Goal: Task Accomplishment & Management: Complete application form

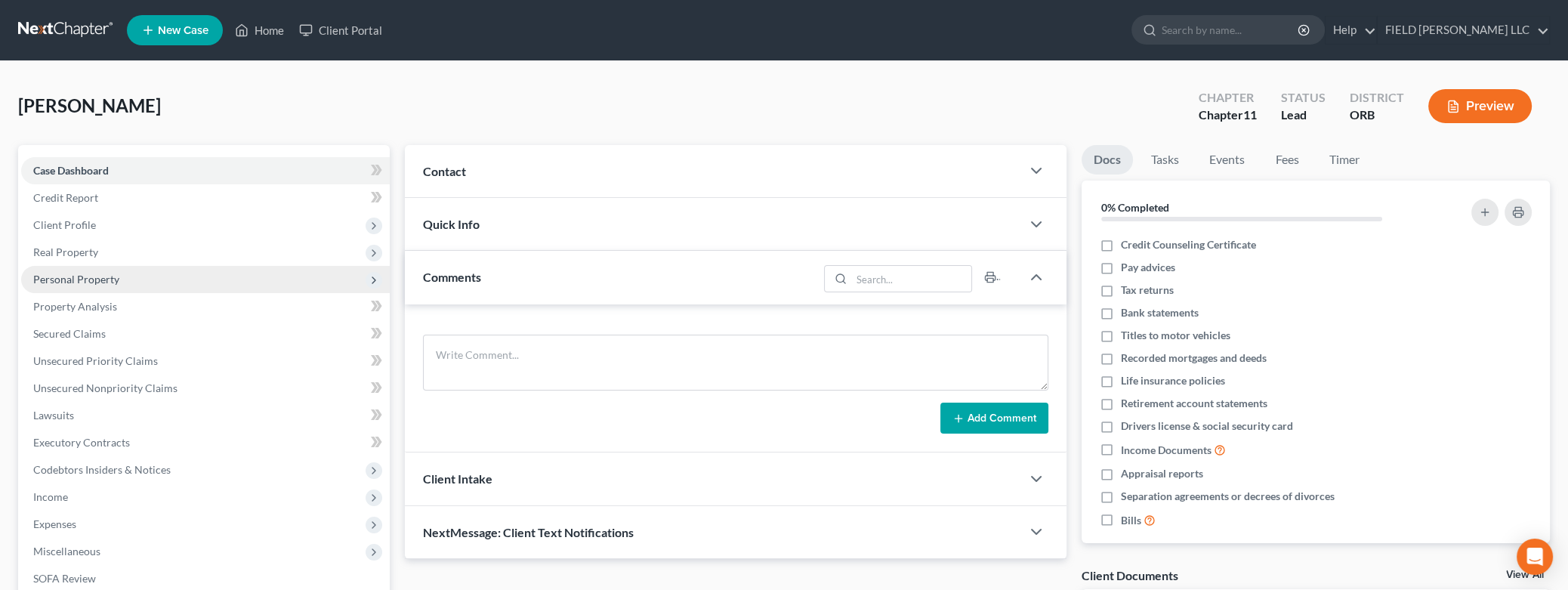
click at [86, 279] on span "Personal Property" at bounding box center [76, 278] width 86 height 13
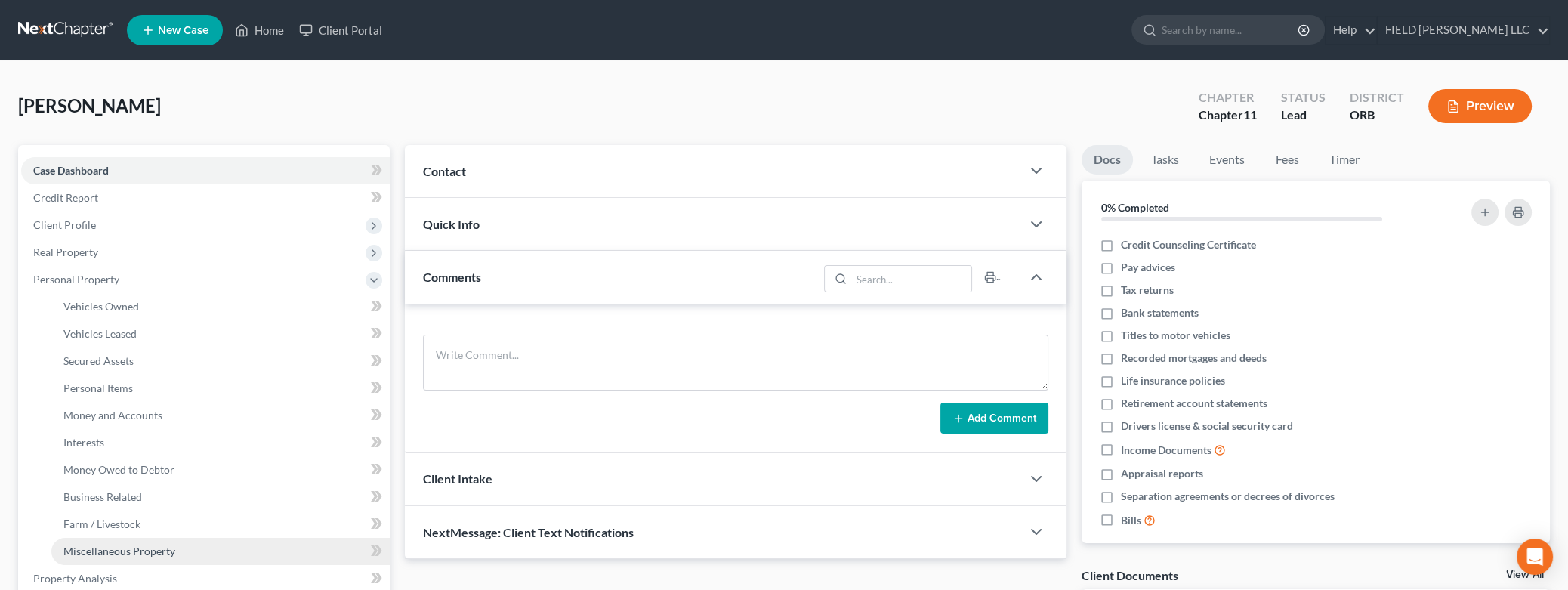
click at [110, 546] on span "Miscellaneous Property" at bounding box center [120, 551] width 112 height 13
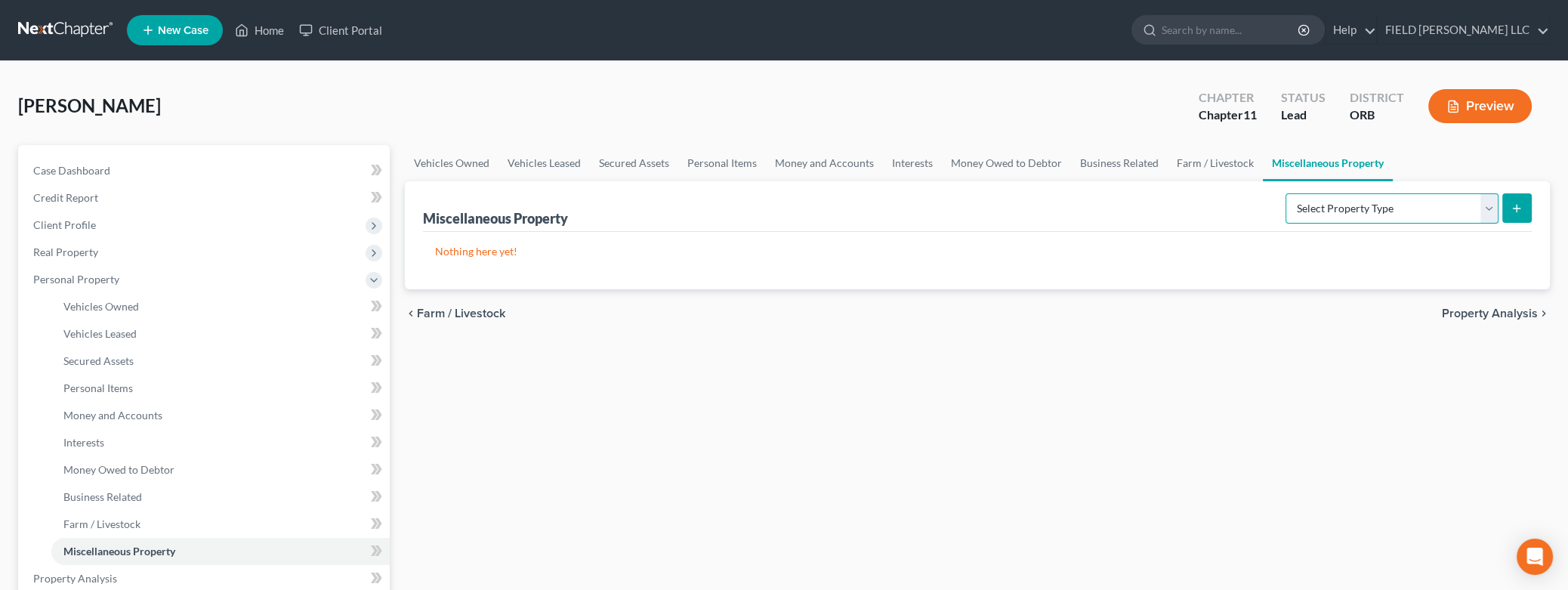
click at [1286, 194] on select "Select Property Type Assigned for Creditor Benefit [DATE] Holding for Another N…" at bounding box center [1392, 209] width 213 height 30
click at [1483, 206] on select "Select Property Type Assigned for Creditor Benefit [DATE] Holding for Another N…" at bounding box center [1392, 209] width 213 height 30
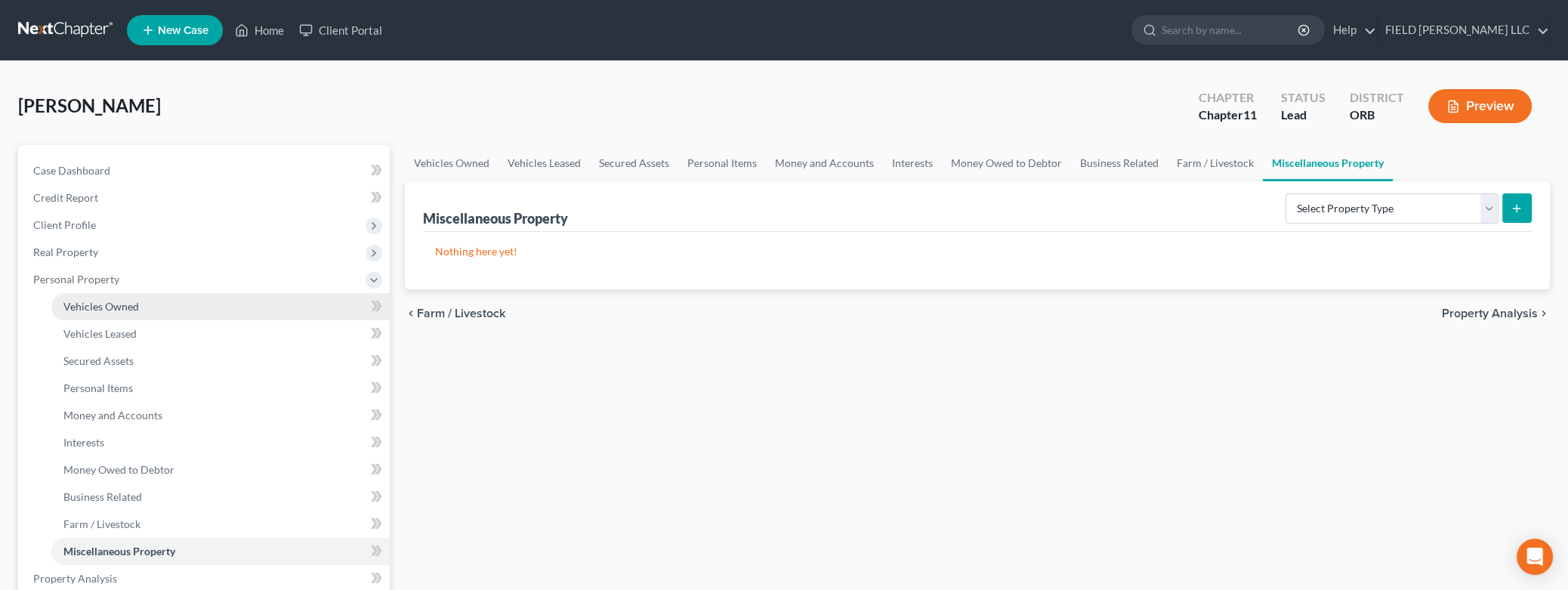
click at [98, 309] on span "Vehicles Owned" at bounding box center [101, 306] width 76 height 13
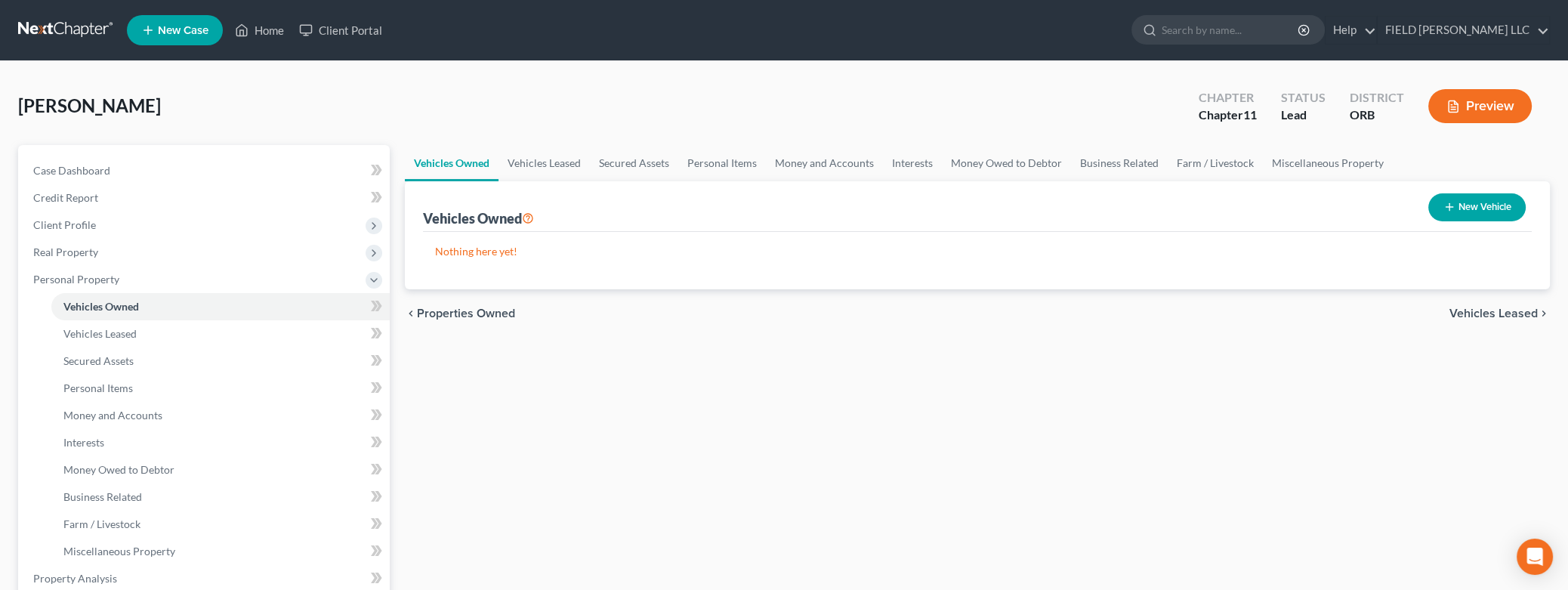
click at [1466, 206] on button "New Vehicle" at bounding box center [1476, 207] width 98 height 28
select select "0"
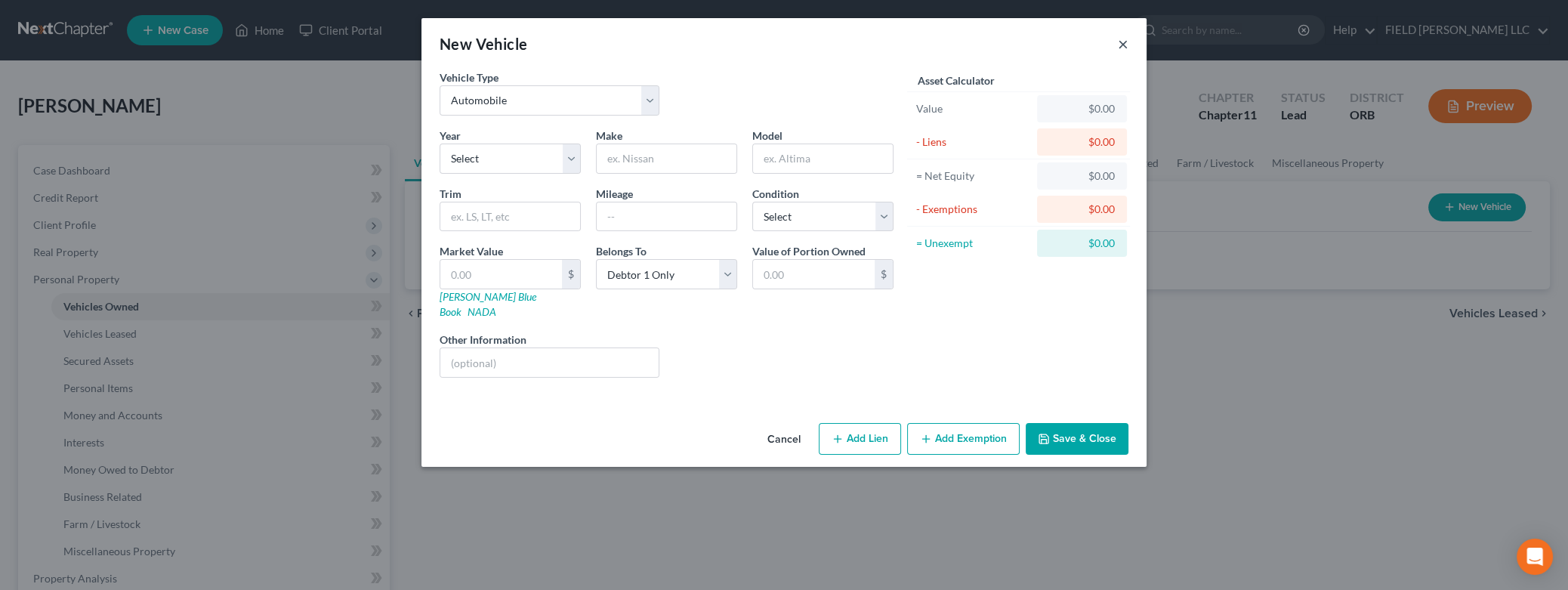
click at [1124, 47] on button "×" at bounding box center [1123, 44] width 11 height 18
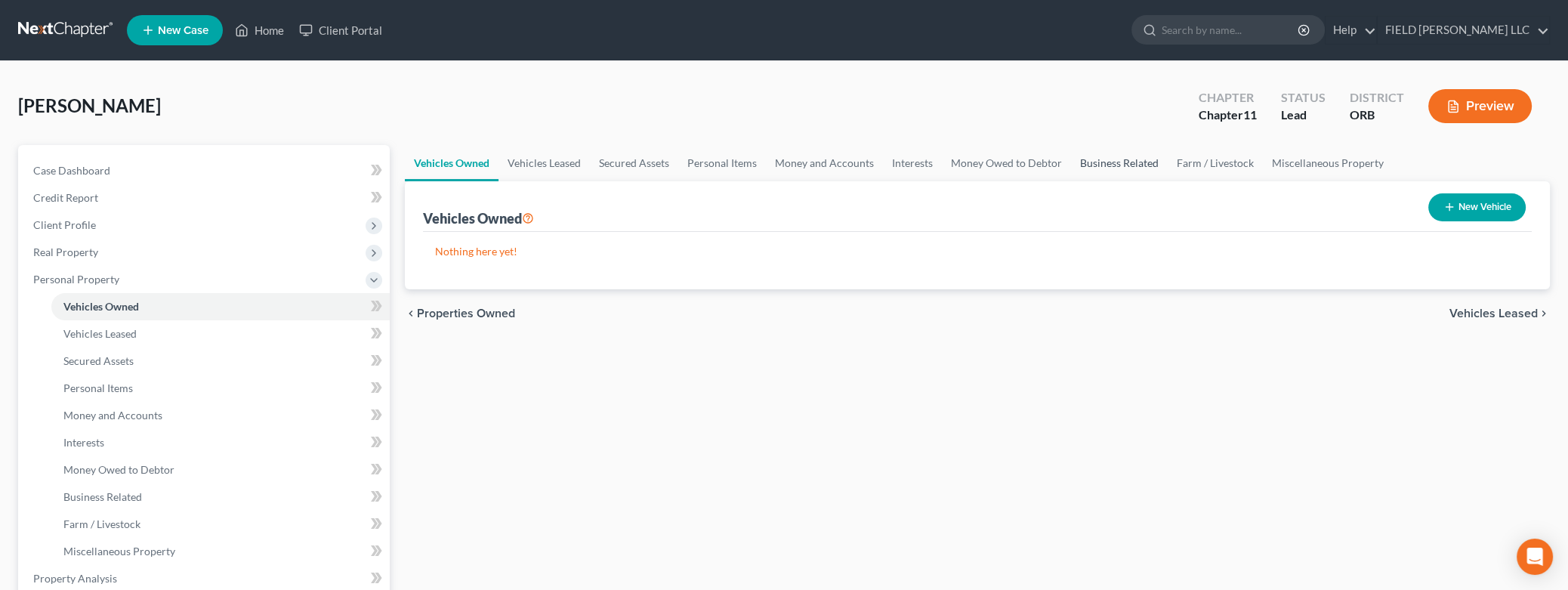
click at [1134, 169] on link "Business Related" at bounding box center [1119, 163] width 97 height 36
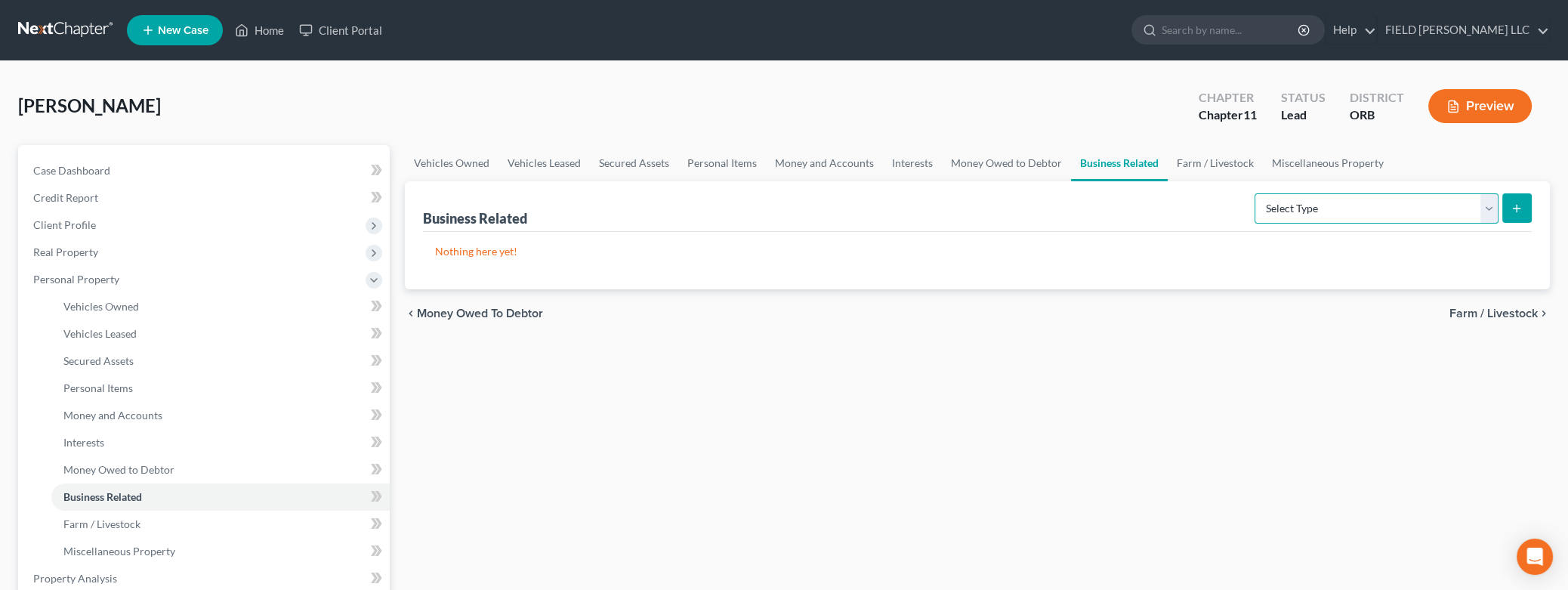
click at [1255, 194] on select "Select Type Customer Lists Franchises Inventory Licenses Machinery Office Equip…" at bounding box center [1377, 209] width 244 height 30
click at [1221, 160] on link "Farm / Livestock" at bounding box center [1215, 163] width 95 height 36
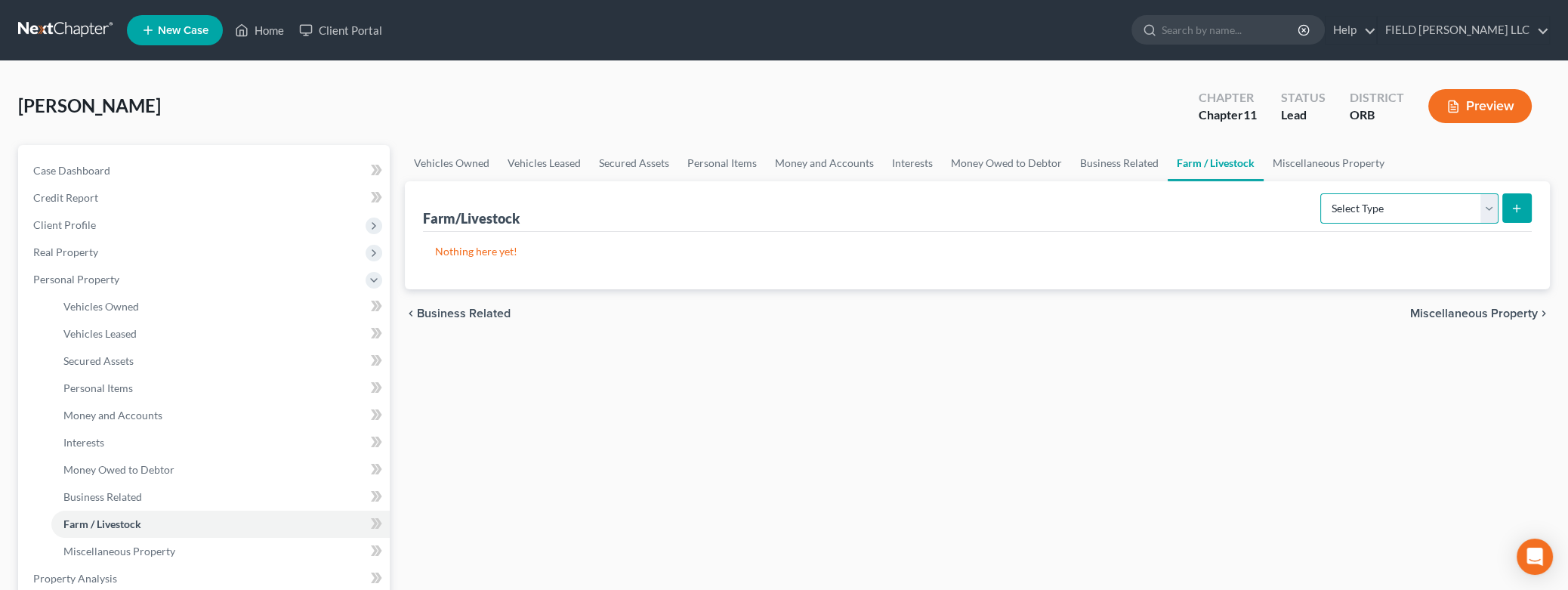
click at [1321, 194] on select "Select Type Animals & Livestock Crops: Growing or Harvested Farming Equipment F…" at bounding box center [1410, 209] width 179 height 30
click at [1487, 214] on select "Select Type Animals & Livestock Crops: Growing or Harvested Farming Equipment F…" at bounding box center [1410, 209] width 179 height 30
click at [708, 157] on link "Personal Items" at bounding box center [722, 163] width 88 height 36
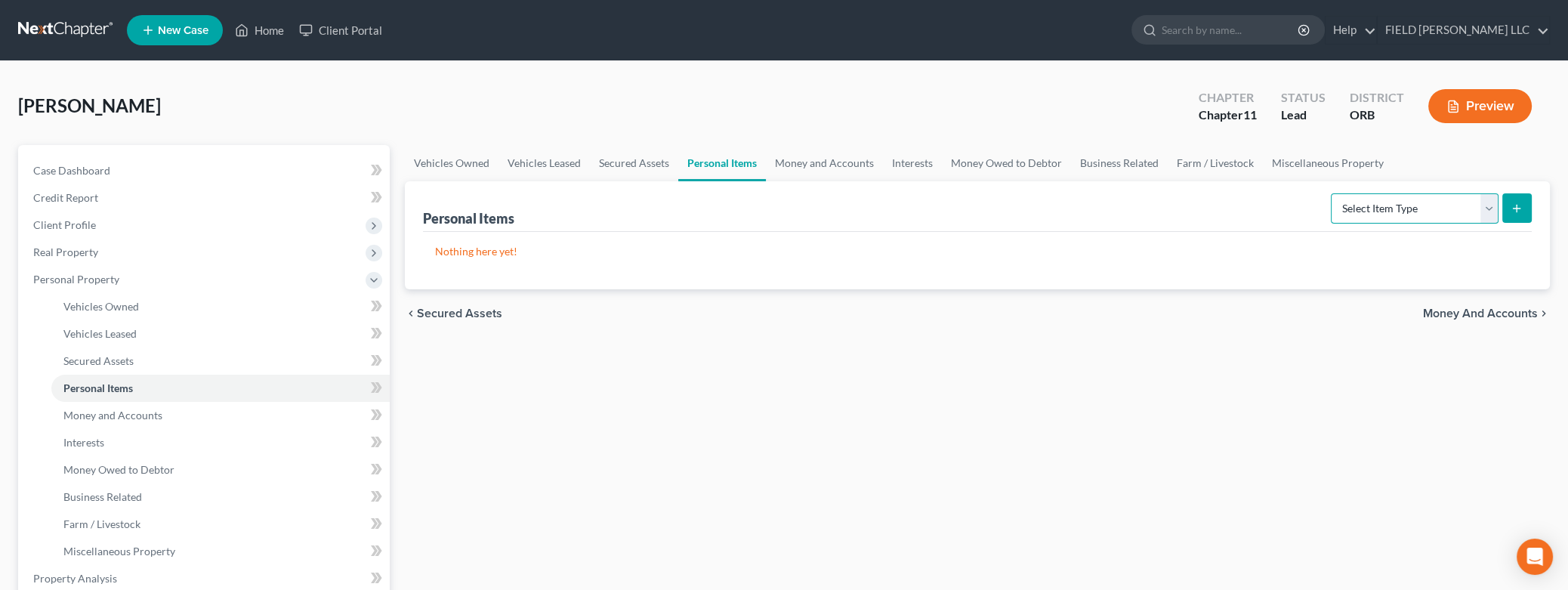
click at [1331, 194] on select "Select Item Type Clothing Collectibles Of Value Electronics Firearms Household …" at bounding box center [1415, 209] width 168 height 30
click at [1486, 203] on select "Select Item Type Clothing Collectibles Of Value Electronics Firearms Household …" at bounding box center [1415, 209] width 168 height 30
click at [631, 163] on link "Secured Assets" at bounding box center [634, 163] width 89 height 36
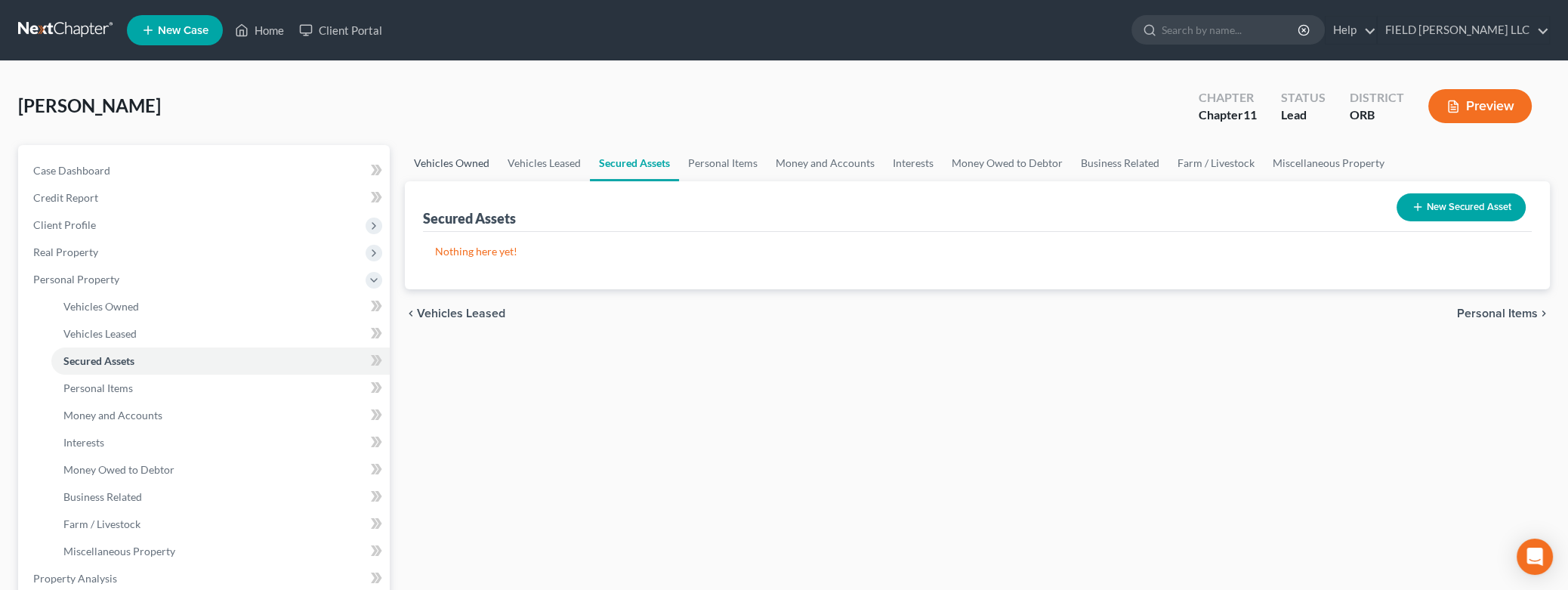
click at [440, 160] on link "Vehicles Owned" at bounding box center [452, 163] width 94 height 36
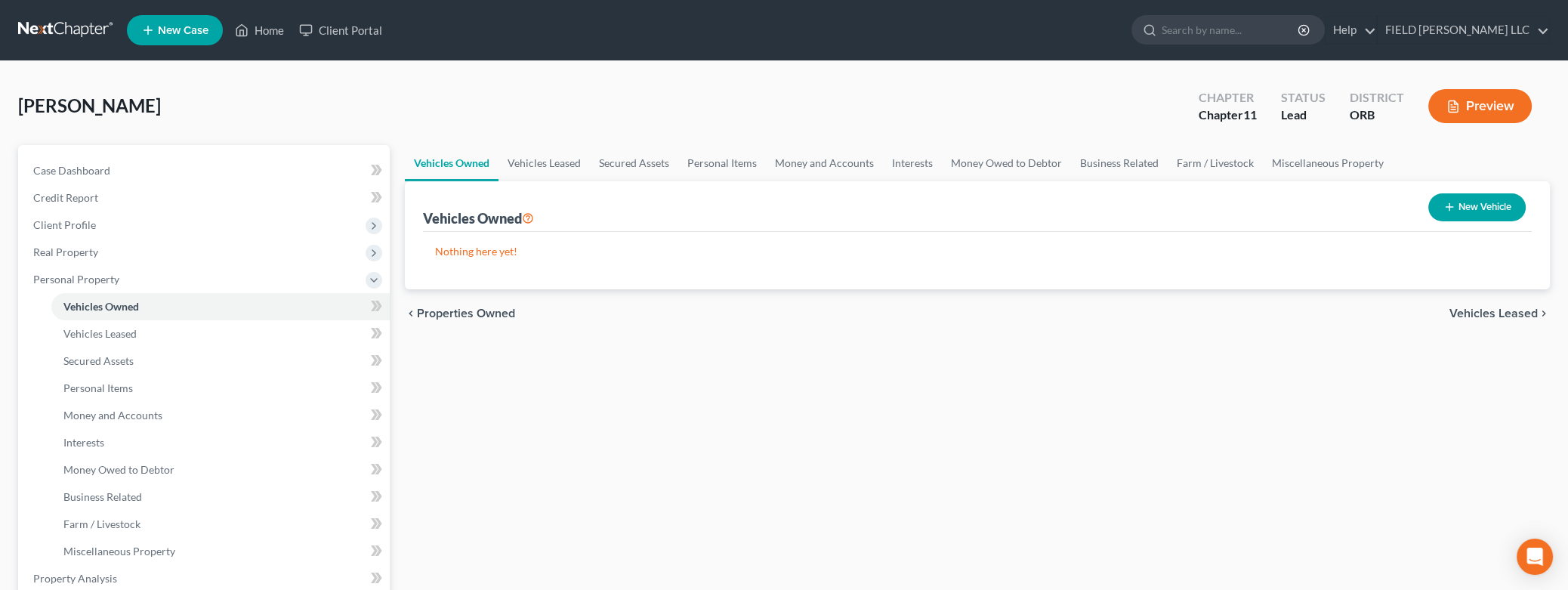
click at [1482, 202] on button "New Vehicle" at bounding box center [1476, 207] width 98 height 28
select select "0"
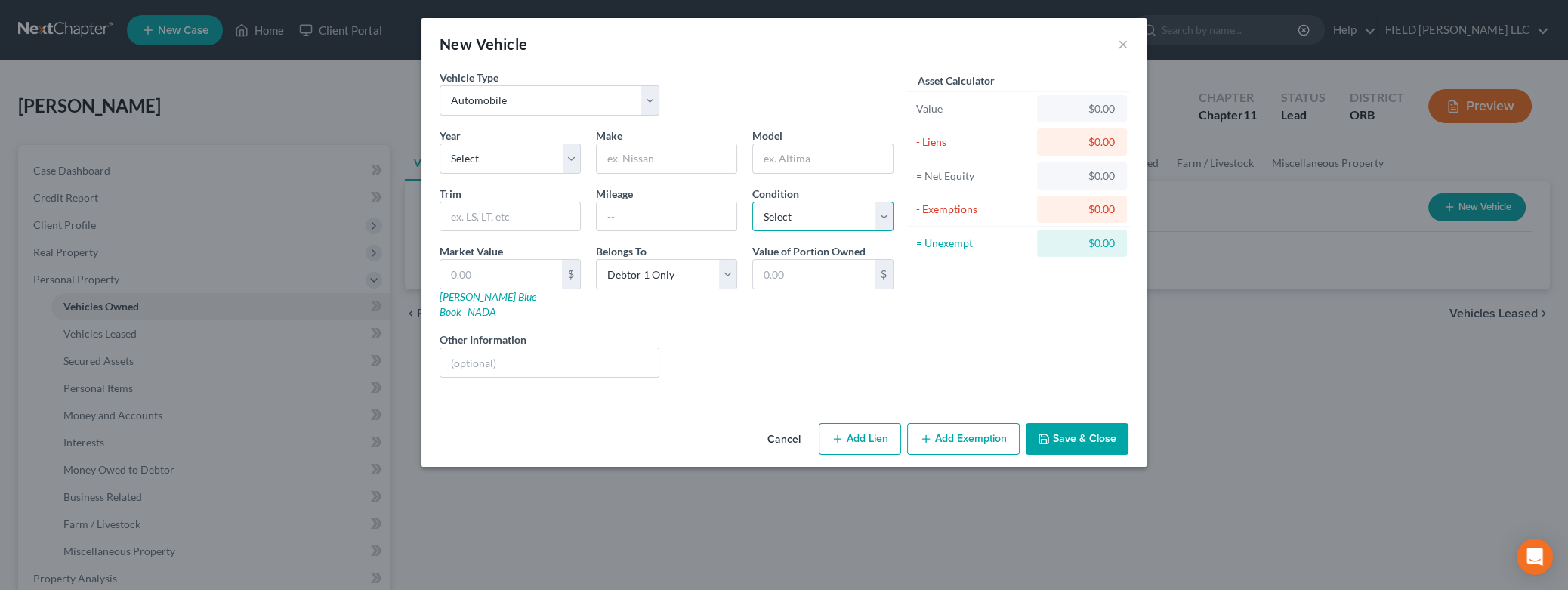
click at [752, 201] on select "Select Excellent Very Good Good Fair Poor" at bounding box center [823, 216] width 142 height 30
click at [881, 217] on select "Select Excellent Very Good Good Fair Poor" at bounding box center [823, 216] width 142 height 30
click at [1122, 45] on button "×" at bounding box center [1123, 44] width 11 height 18
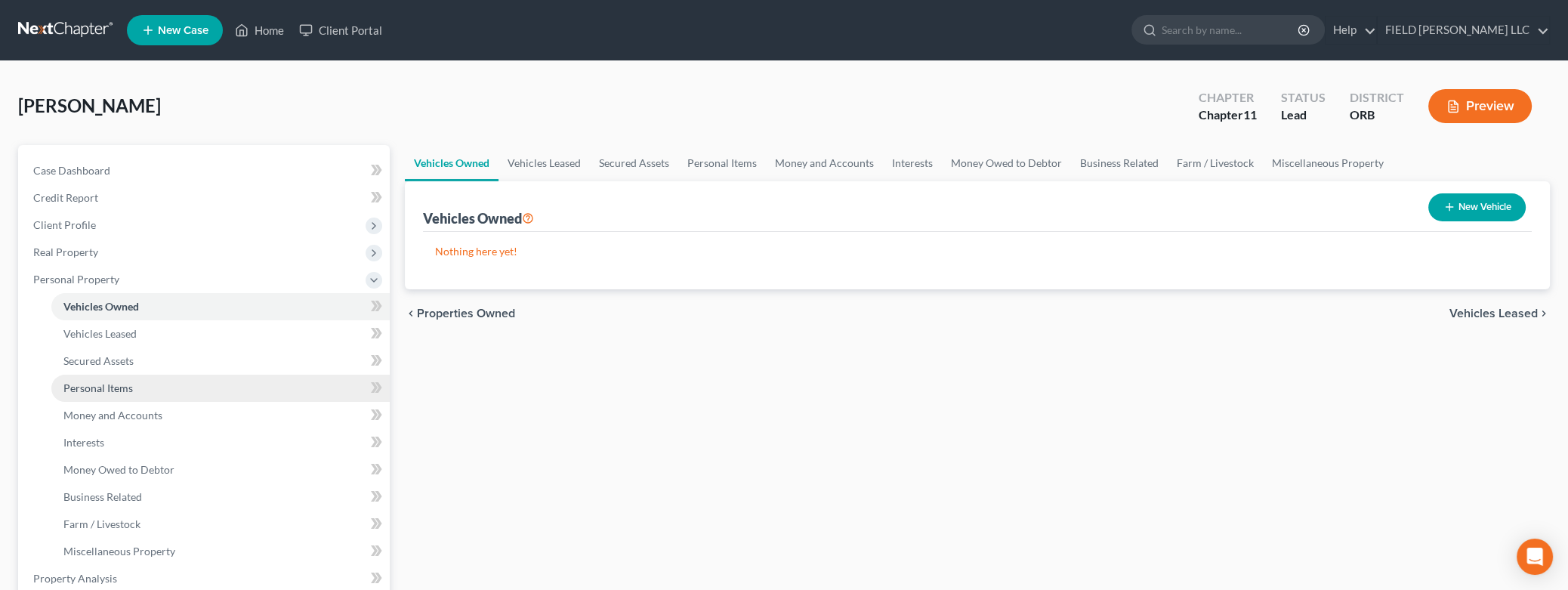
click at [129, 386] on span "Personal Items" at bounding box center [98, 387] width 70 height 13
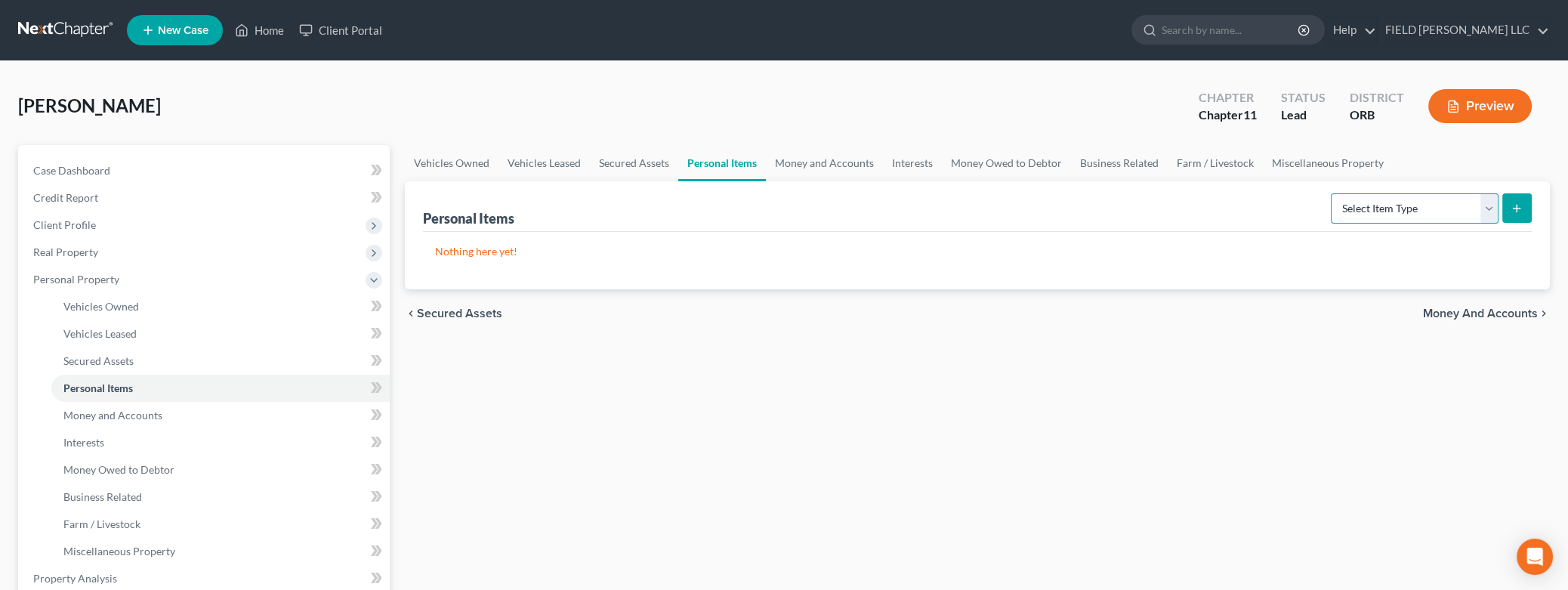
click at [1331, 194] on select "Select Item Type Clothing Collectibles Of Value Electronics Firearms Household …" at bounding box center [1415, 209] width 168 height 30
click at [1493, 206] on select "Select Item Type Clothing Collectibles Of Value Electronics Firearms Household …" at bounding box center [1415, 209] width 168 height 30
click at [1292, 160] on link "Miscellaneous Property" at bounding box center [1328, 163] width 130 height 36
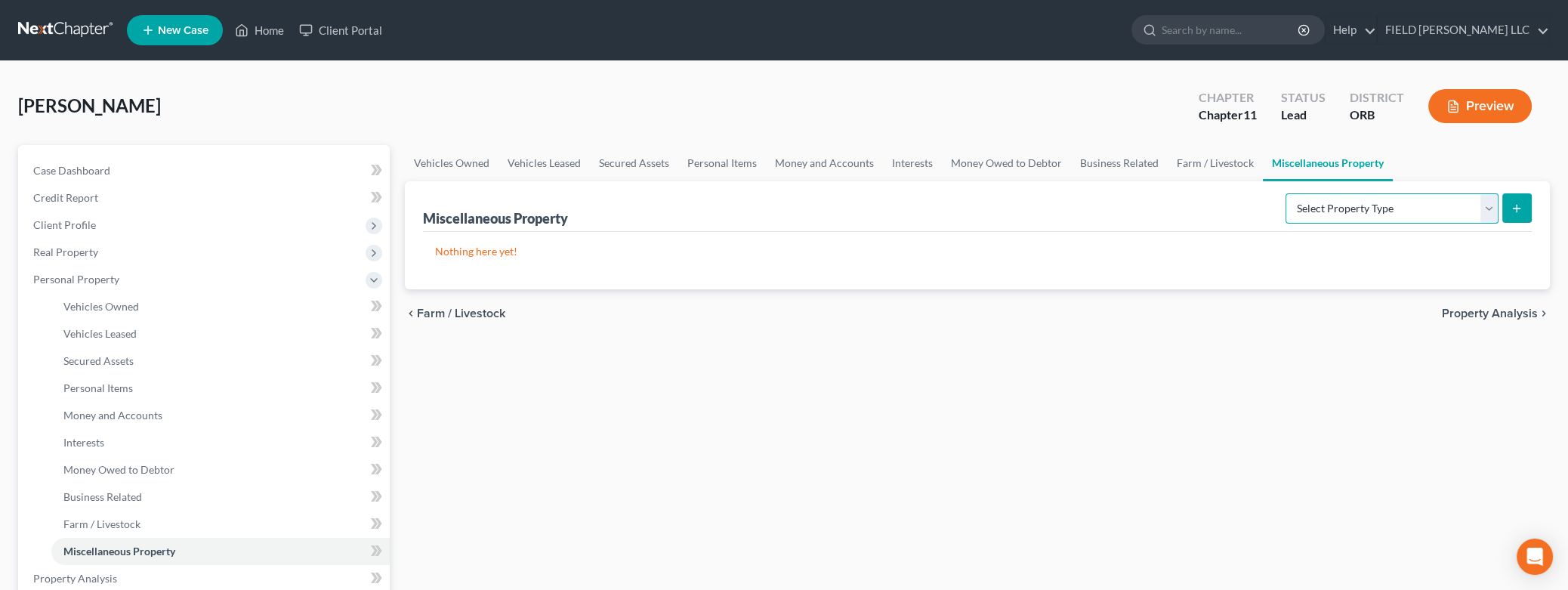
click at [1286, 194] on select "Select Property Type Assigned for Creditor Benefit [DATE] Holding for Another N…" at bounding box center [1392, 209] width 213 height 30
click at [1439, 204] on select "Select Property Type Assigned for Creditor Benefit [DATE] Holding for Another N…" at bounding box center [1392, 209] width 213 height 30
